Goal: Transaction & Acquisition: Download file/media

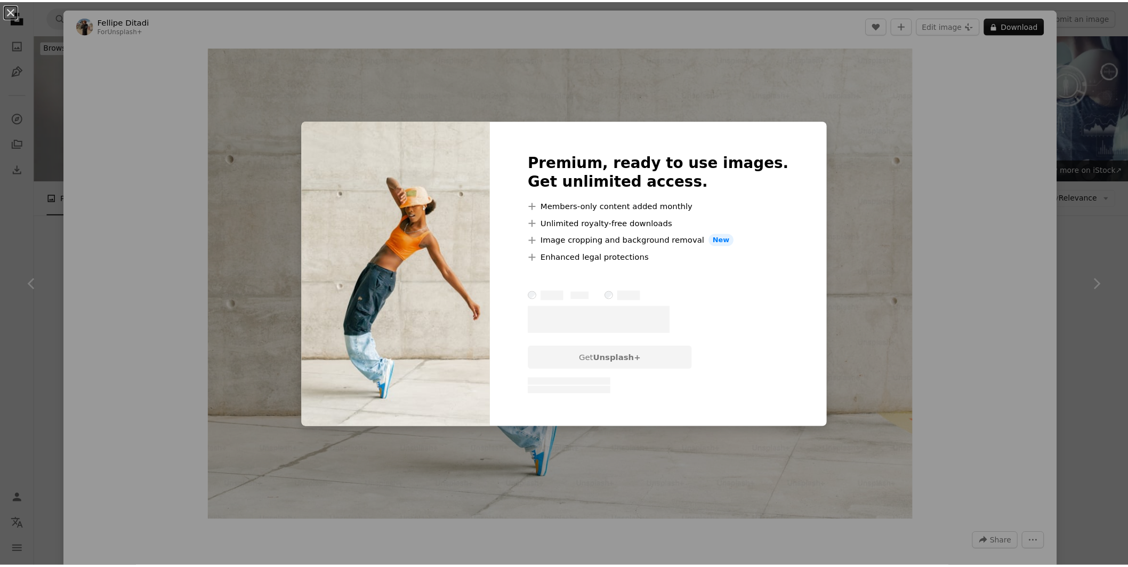
scroll to position [414, 0]
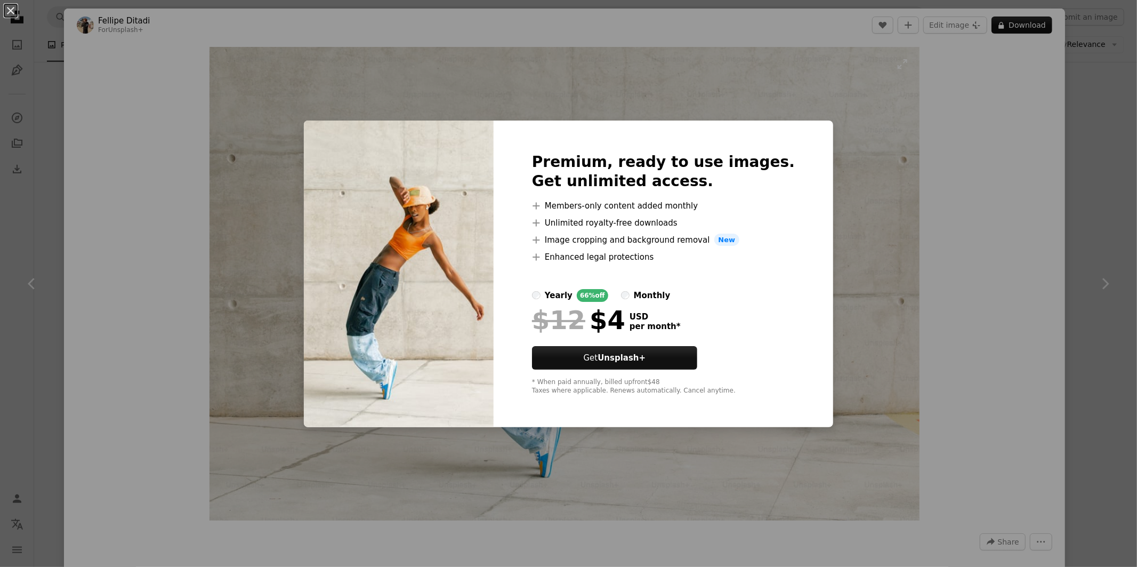
click at [868, 158] on div "An X shape Premium, ready to use images. Get unlimited access. A plus sign Memb…" at bounding box center [568, 283] width 1137 height 567
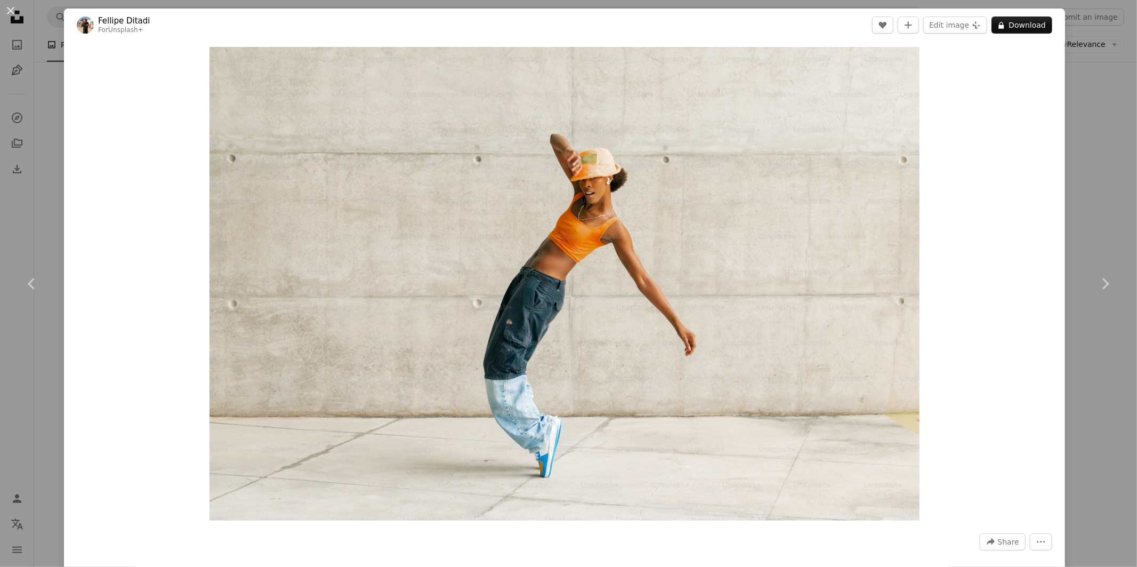
click at [1077, 75] on div "An X shape Chevron left Chevron right [PERSON_NAME] For Unsplash+ A heart A plu…" at bounding box center [568, 283] width 1137 height 567
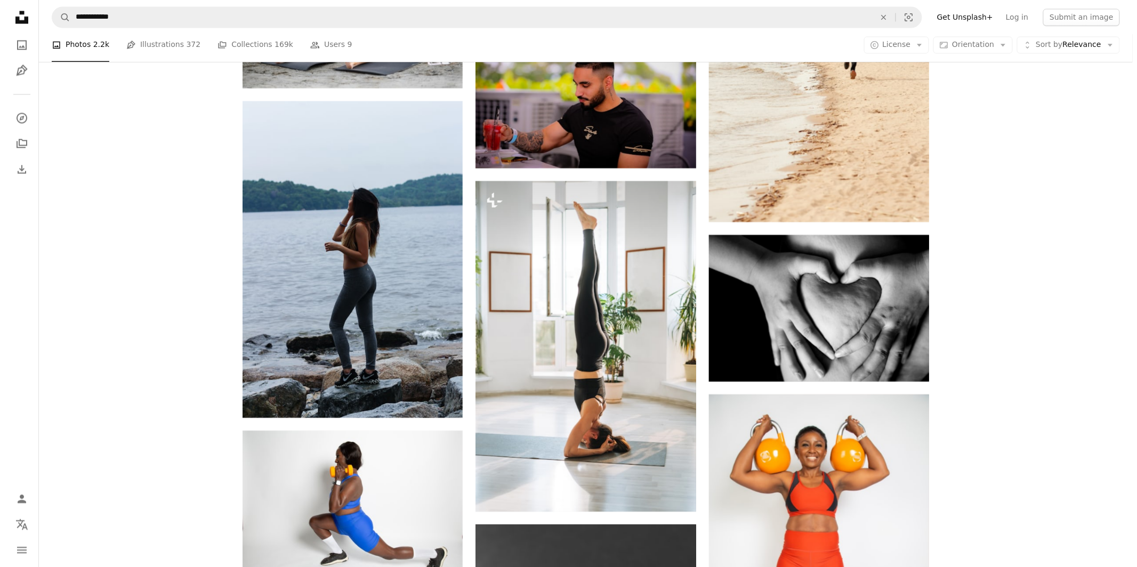
scroll to position [947, 0]
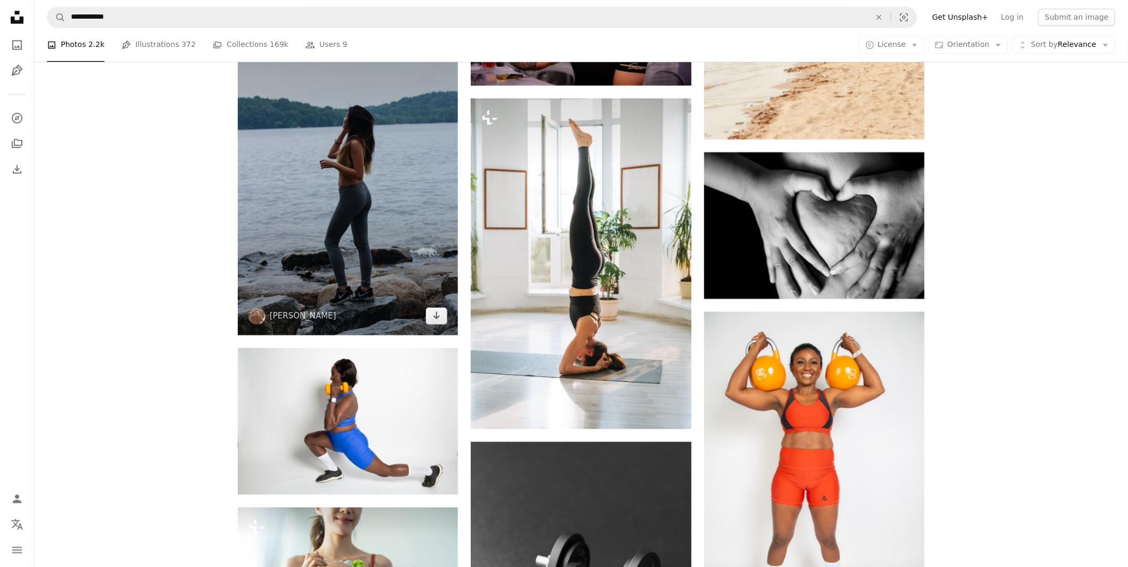
click at [397, 207] on img at bounding box center [348, 176] width 220 height 317
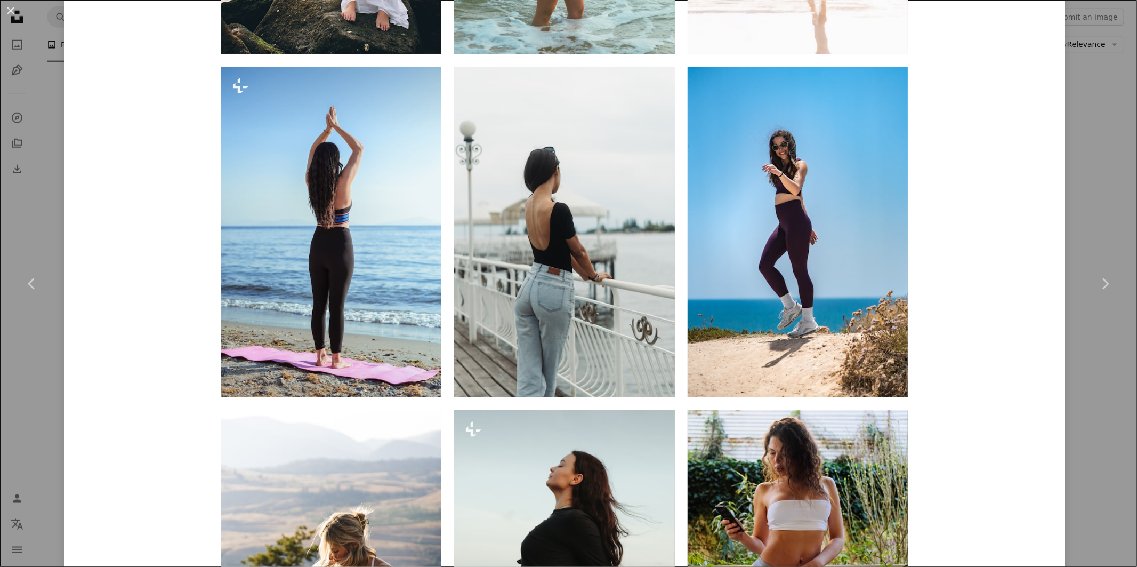
scroll to position [1303, 0]
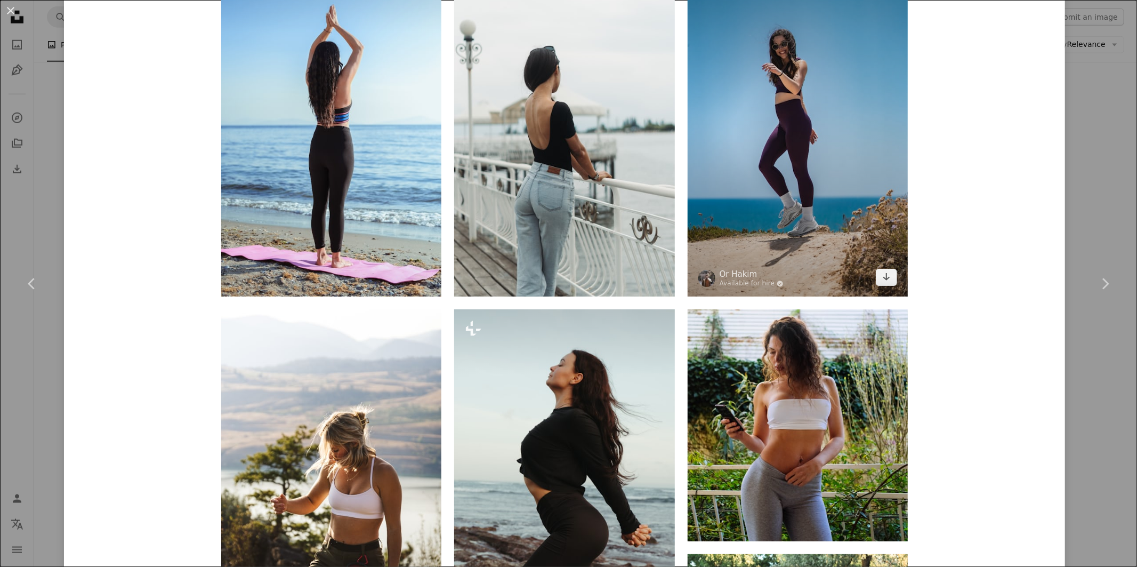
click at [804, 124] on img at bounding box center [798, 131] width 220 height 331
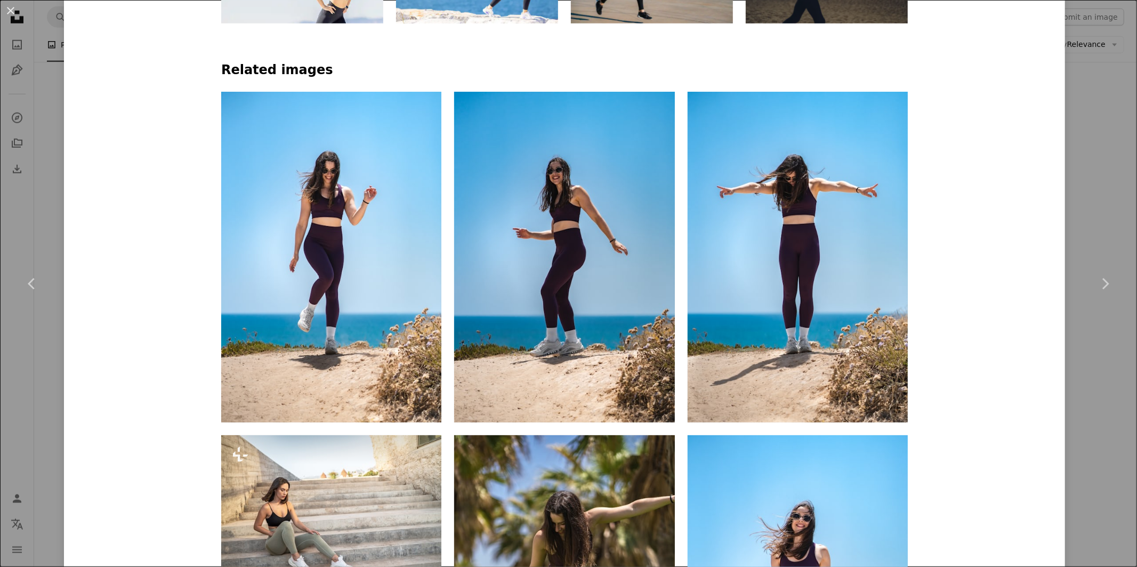
scroll to position [829, 0]
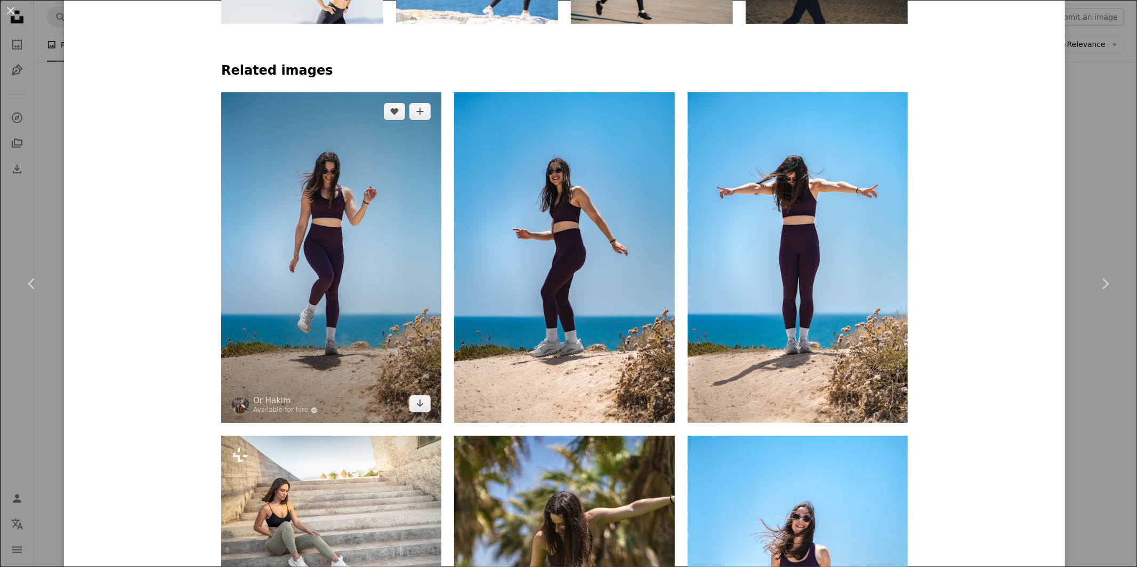
click at [338, 268] on img at bounding box center [331, 257] width 220 height 331
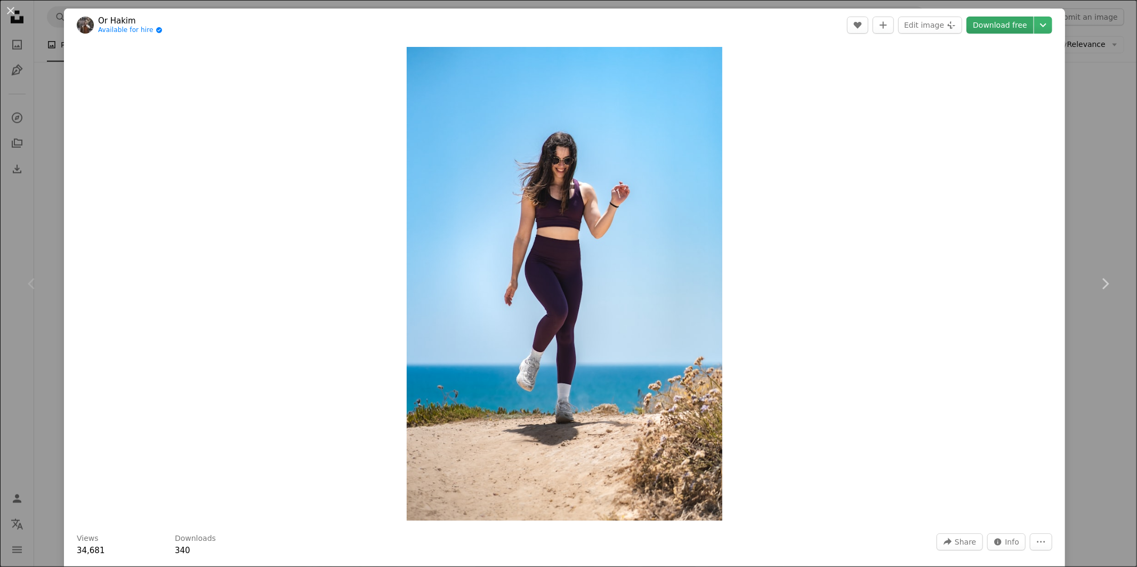
click at [994, 28] on link "Download free" at bounding box center [1000, 25] width 67 height 17
